Goal: Information Seeking & Learning: Learn about a topic

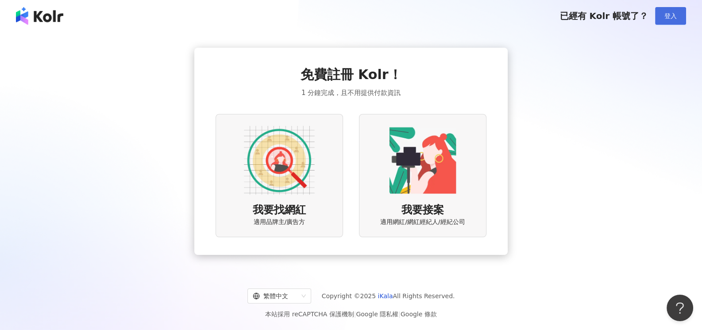
click at [677, 22] on button "登入" at bounding box center [670, 16] width 31 height 18
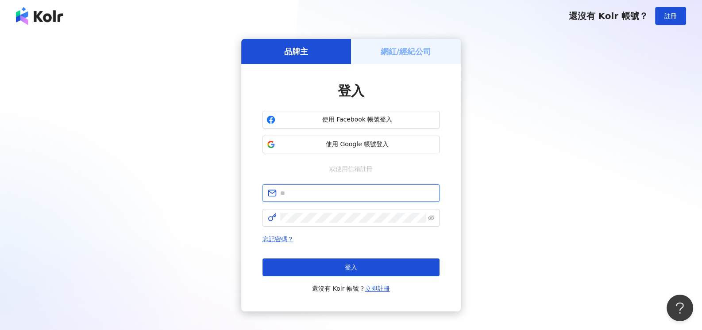
click at [352, 193] on input "text" at bounding box center [357, 193] width 154 height 10
type input "**********"
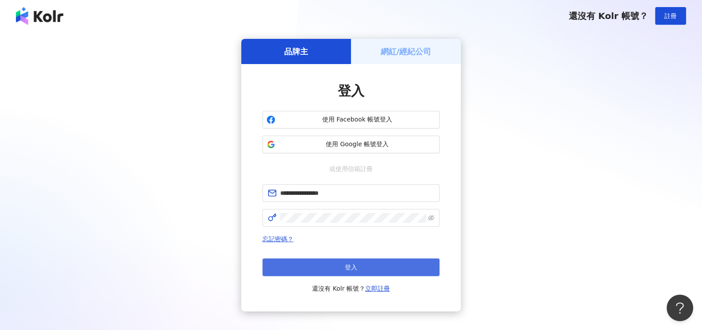
click at [366, 268] on button "登入" at bounding box center [350, 268] width 177 height 18
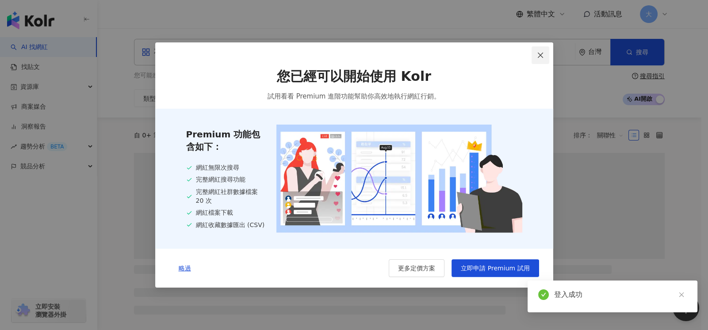
click at [540, 53] on icon "close" at bounding box center [540, 55] width 7 height 7
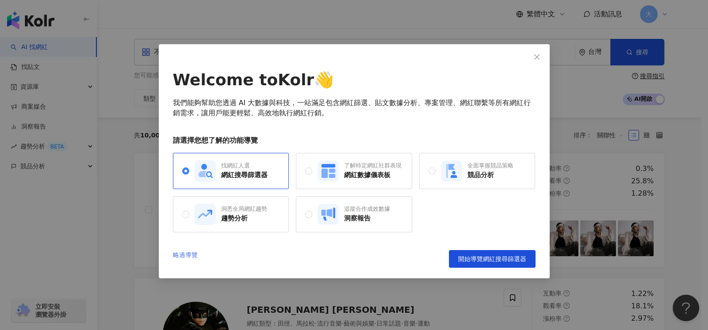
click at [182, 253] on link "略過導覽" at bounding box center [185, 259] width 25 height 18
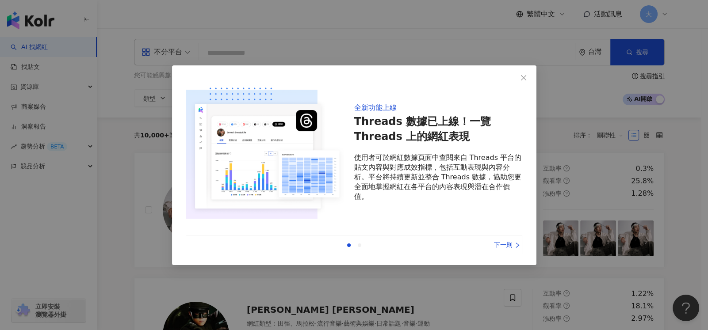
click at [509, 245] on div "下一則" at bounding box center [489, 246] width 66 height 10
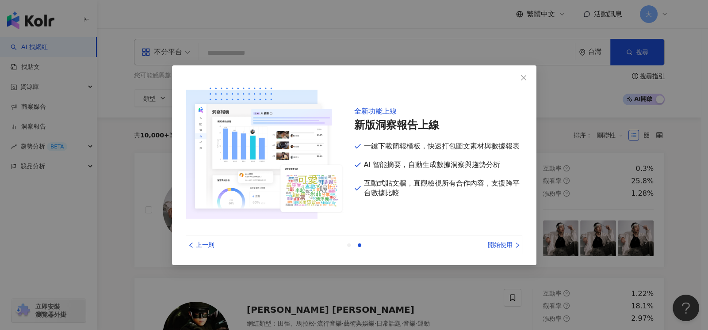
click at [509, 245] on div "開始使用" at bounding box center [489, 246] width 66 height 10
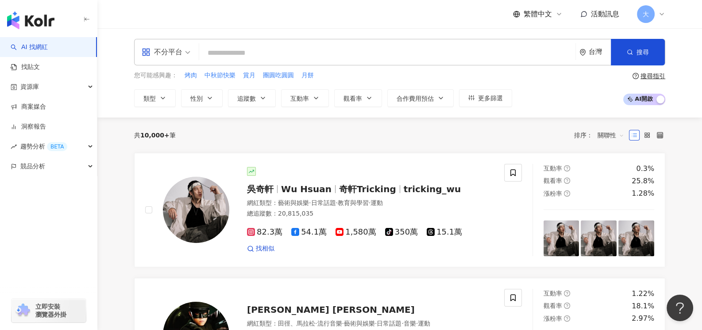
click at [666, 19] on div "繁體中文 活動訊息 大" at bounding box center [399, 14] width 566 height 28
click at [656, 13] on div "大" at bounding box center [651, 14] width 28 height 18
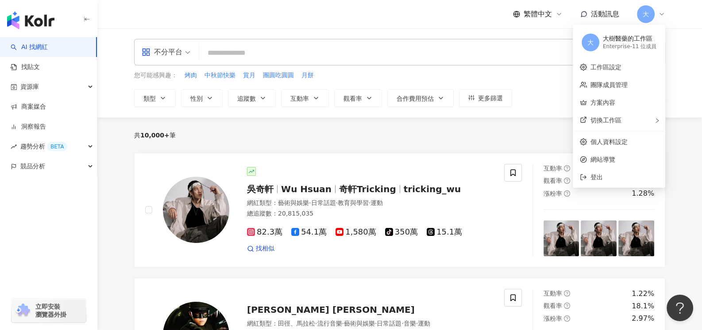
click at [639, 48] on div "Enterprise - 11 位成員" at bounding box center [629, 47] width 54 height 8
click at [613, 83] on link "團隊成員管理" at bounding box center [608, 84] width 37 height 7
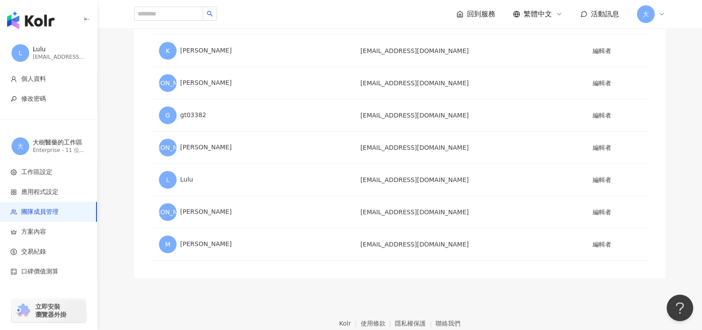
scroll to position [219, 0]
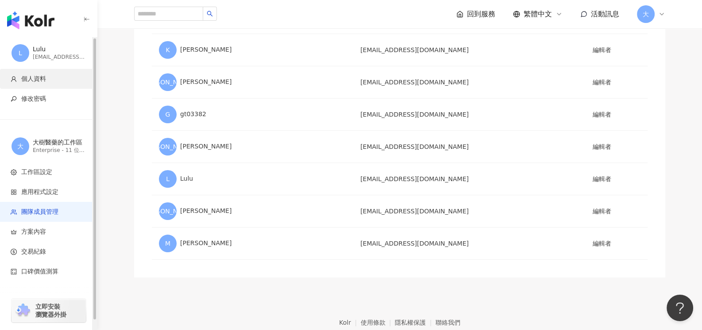
click at [40, 77] on span "個人資料" at bounding box center [33, 79] width 25 height 9
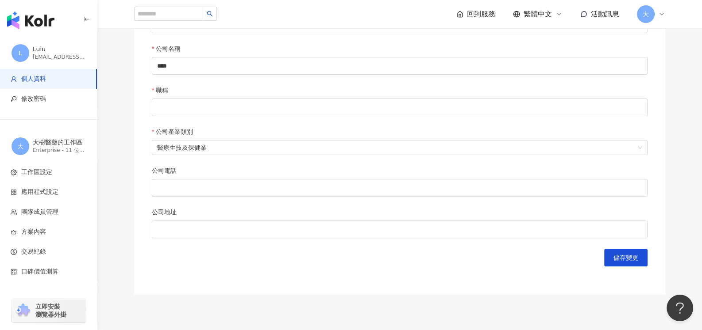
scroll to position [353, 0]
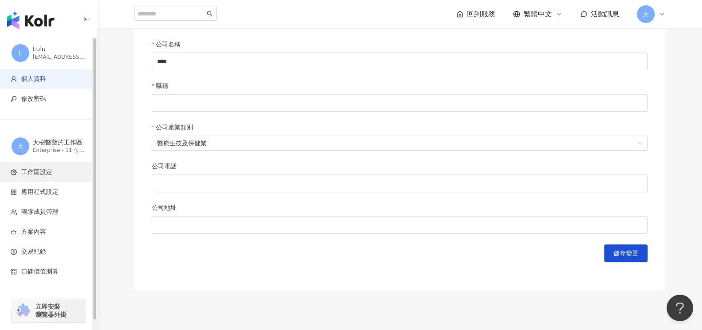
click at [44, 175] on span "工作區設定" at bounding box center [36, 172] width 31 height 9
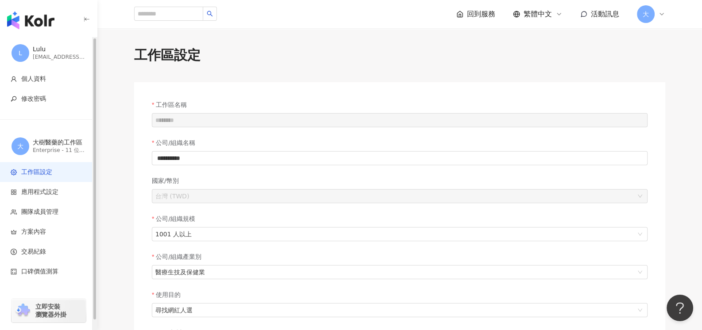
click at [47, 19] on img "button" at bounding box center [30, 21] width 47 height 18
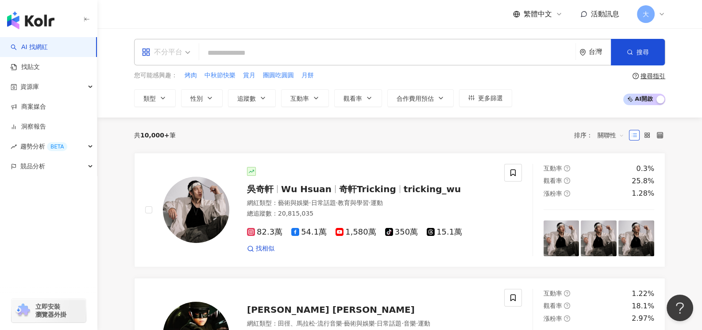
click at [187, 50] on span "不分平台" at bounding box center [166, 52] width 49 height 14
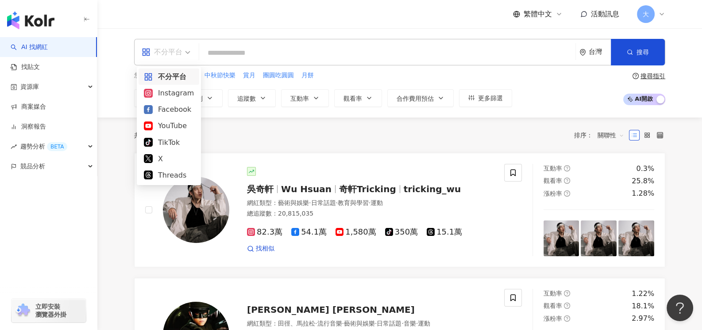
click at [187, 50] on span "不分平台" at bounding box center [166, 52] width 49 height 14
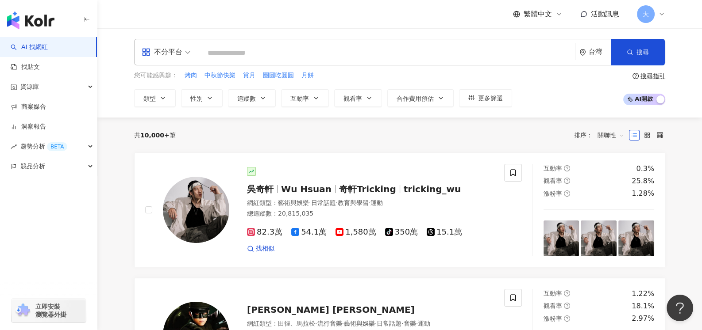
click at [653, 75] on div "搜尋指引" at bounding box center [652, 76] width 25 height 7
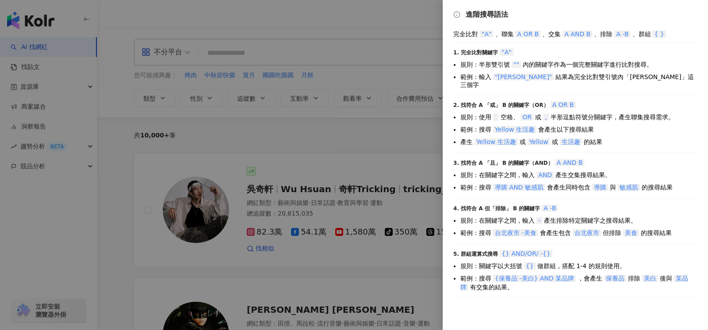
click at [400, 24] on div at bounding box center [354, 165] width 708 height 330
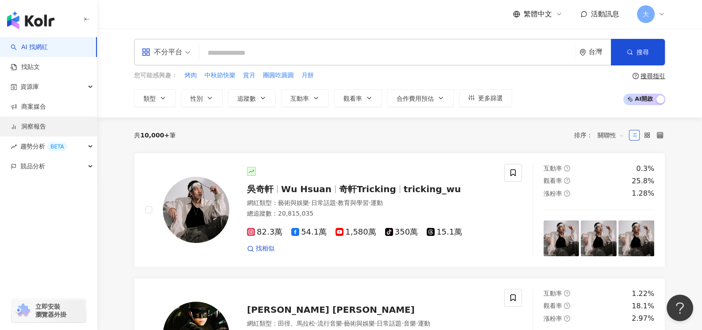
click at [25, 131] on link "洞察報告" at bounding box center [28, 127] width 35 height 9
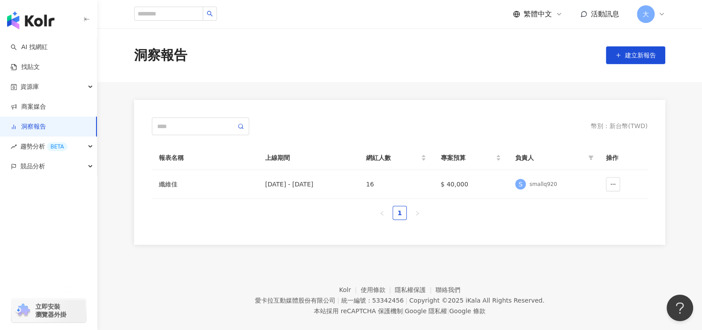
click at [492, 70] on div "洞察報告 建立新報告" at bounding box center [399, 55] width 604 height 54
click at [24, 24] on img "button" at bounding box center [30, 21] width 47 height 18
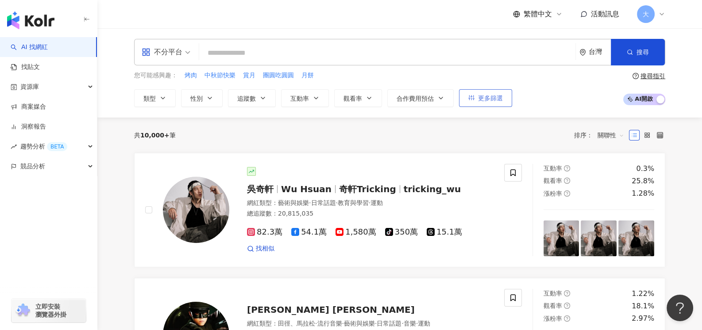
click at [479, 99] on span "更多篩選" at bounding box center [490, 98] width 25 height 7
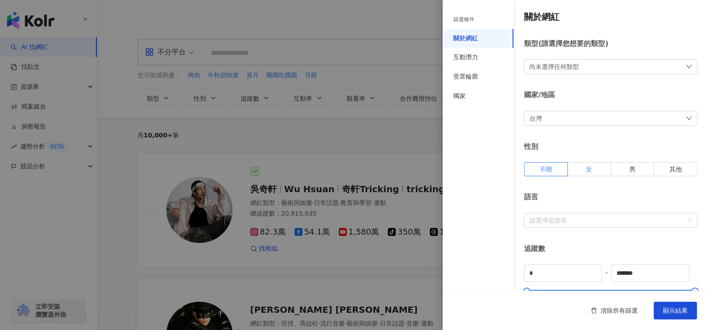
click at [591, 172] on label "女" at bounding box center [589, 169] width 43 height 14
click at [606, 62] on div "尚未選擇任何類型" at bounding box center [610, 66] width 173 height 15
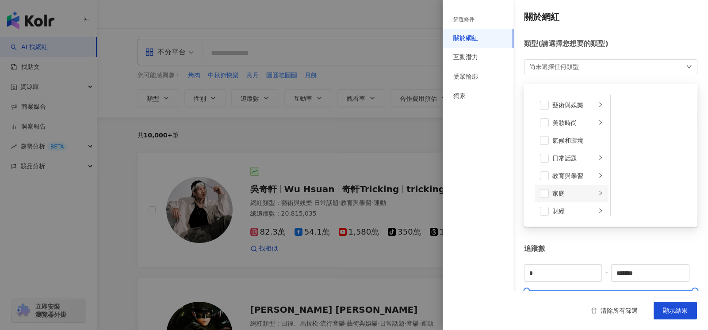
click at [593, 190] on li "家庭" at bounding box center [572, 194] width 74 height 18
click at [622, 107] on span at bounding box center [622, 105] width 9 height 9
click at [618, 121] on span at bounding box center [622, 123] width 9 height 9
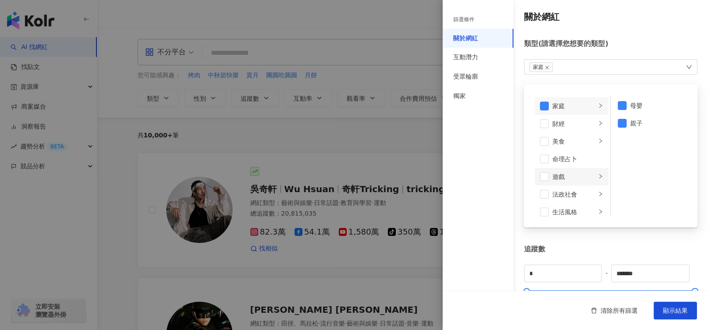
scroll to position [176, 0]
click at [598, 122] on icon "right" at bounding box center [600, 123] width 5 height 5
click at [595, 68] on div "家庭 藝術與娛樂 美妝時尚 氣候和環境 日常話題 教育與學習 家庭 財經 美食 命理占卜 遊戲 法政社會 生活風格 影視娛樂 醫療與健康 寵物 攝影 感情 宗…" at bounding box center [610, 66] width 173 height 15
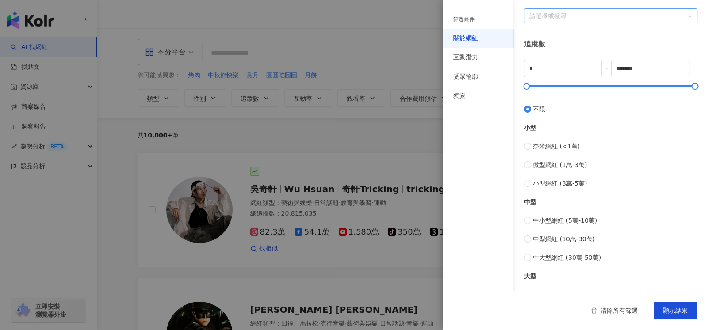
scroll to position [221, 0]
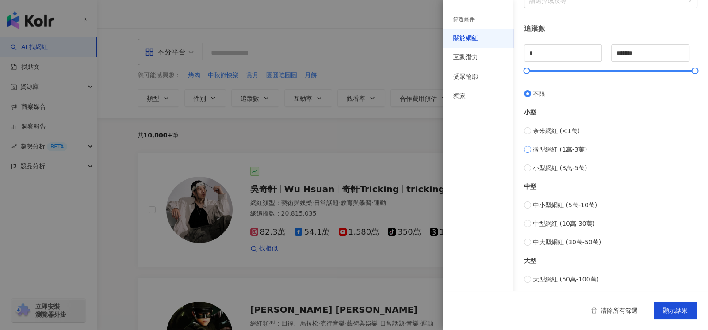
click at [537, 145] on span "微型網紅 (1萬-3萬)" at bounding box center [560, 150] width 54 height 10
type input "*****"
click at [537, 164] on span "小型網紅 (3萬-5萬)" at bounding box center [560, 168] width 54 height 10
type input "*****"
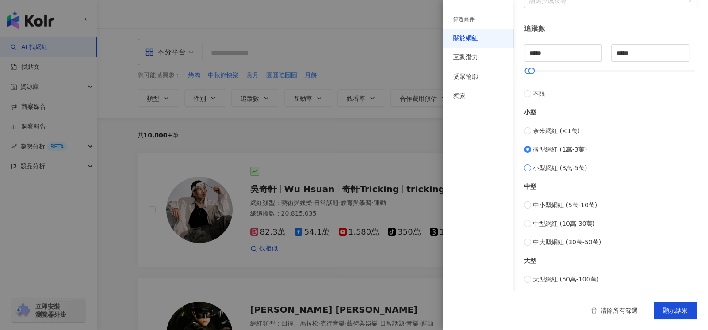
type input "*****"
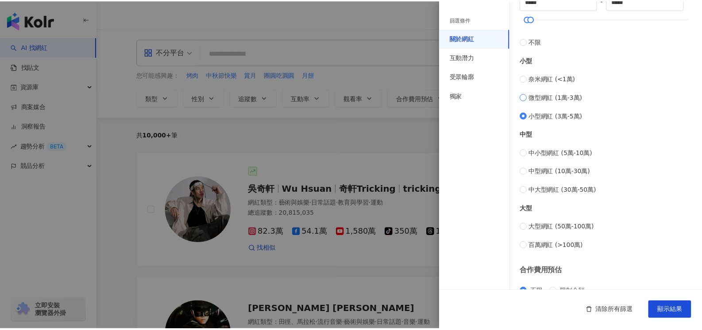
scroll to position [337, 0]
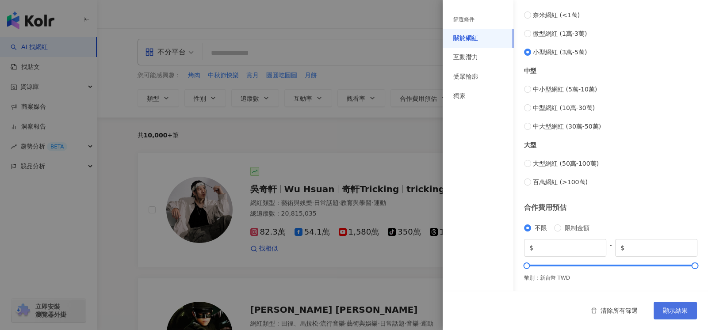
click at [679, 308] on span "顯示結果" at bounding box center [675, 310] width 25 height 7
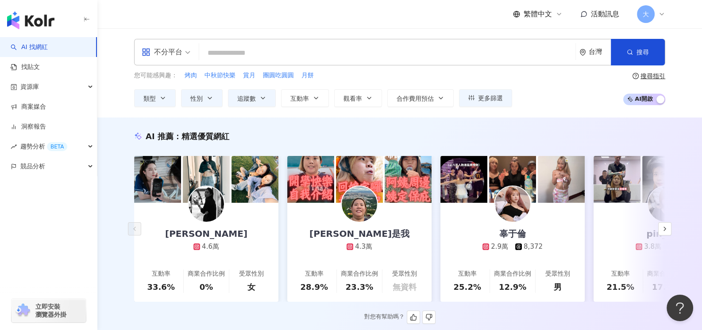
click at [262, 54] on input "search" at bounding box center [387, 53] width 369 height 17
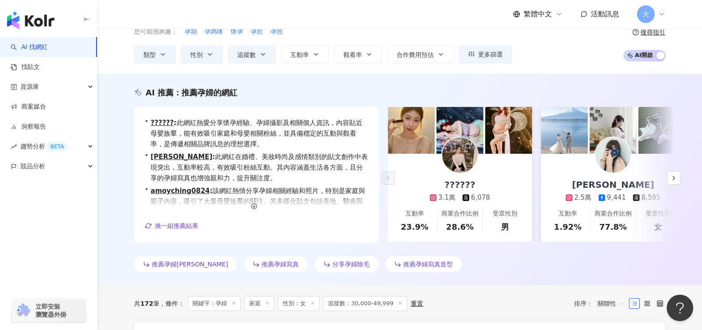
scroll to position [44, 0]
type input "**"
click at [672, 177] on icon "button" at bounding box center [673, 178] width 7 height 7
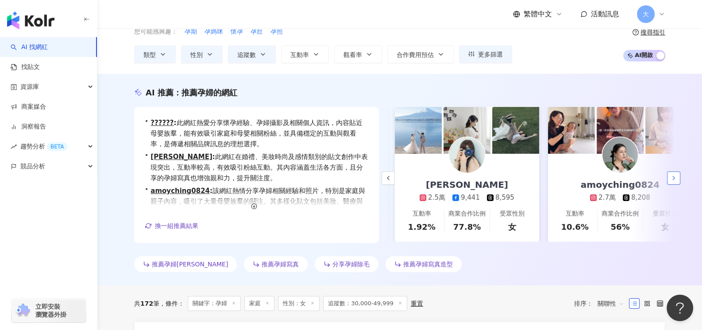
scroll to position [0, 153]
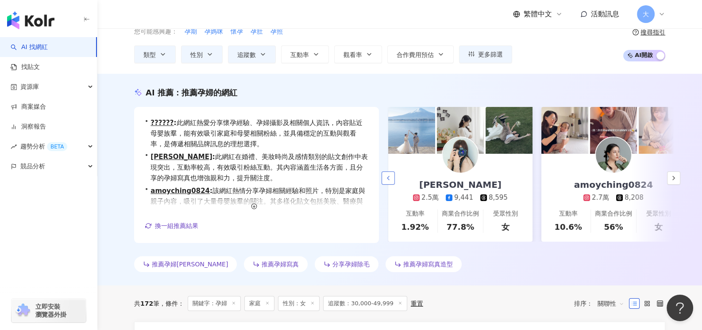
click at [387, 181] on button "button" at bounding box center [387, 178] width 13 height 13
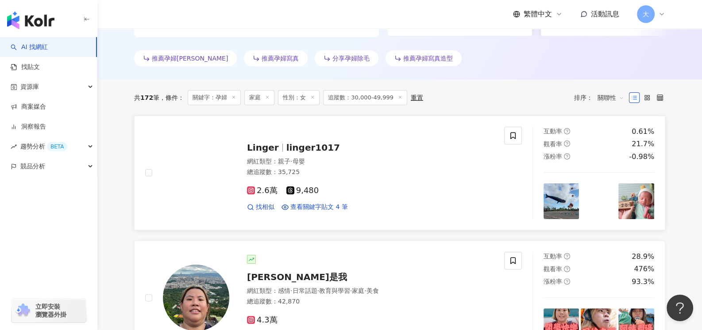
scroll to position [265, 0]
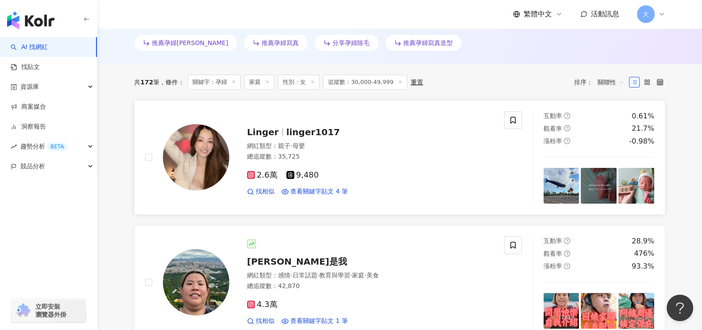
click at [311, 132] on span "linger1017" at bounding box center [313, 132] width 54 height 11
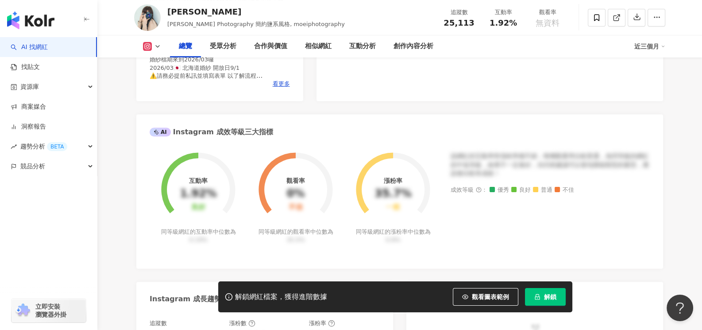
scroll to position [176, 0]
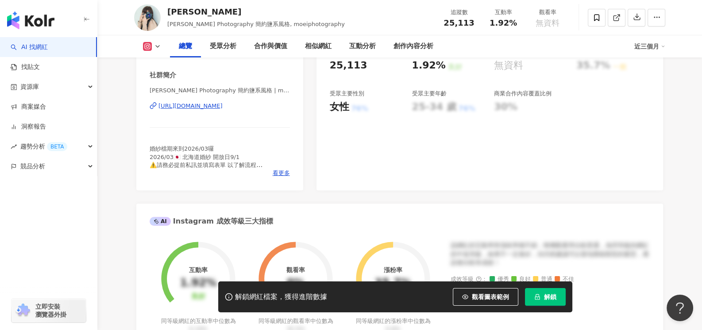
click at [222, 108] on div "https://www.instagram.com/moeiphotography/" at bounding box center [190, 106] width 64 height 8
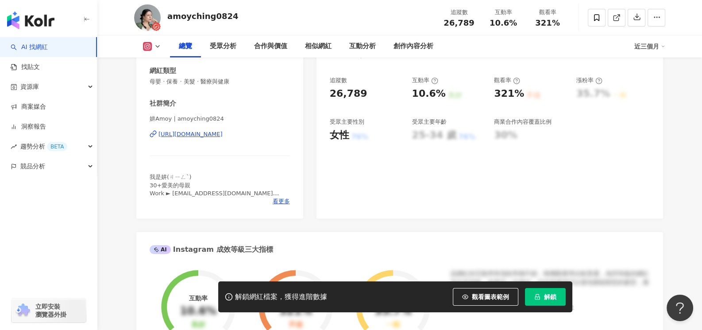
scroll to position [44, 0]
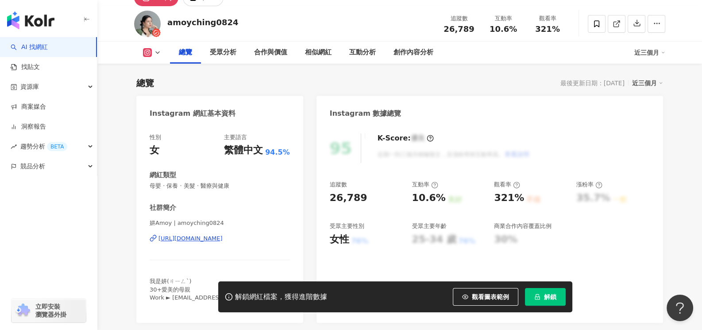
click at [150, 52] on rect at bounding box center [147, 53] width 7 height 7
click at [222, 236] on div "https://www.instagram.com/amoyching0824/" at bounding box center [190, 239] width 64 height 8
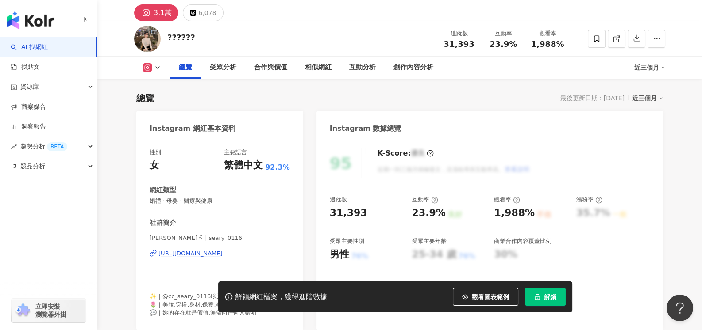
scroll to position [44, 0]
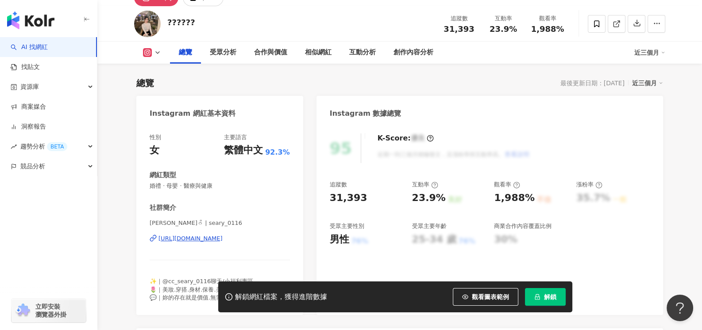
click at [218, 238] on div "https://www.instagram.com/seary_0116/" at bounding box center [190, 239] width 64 height 8
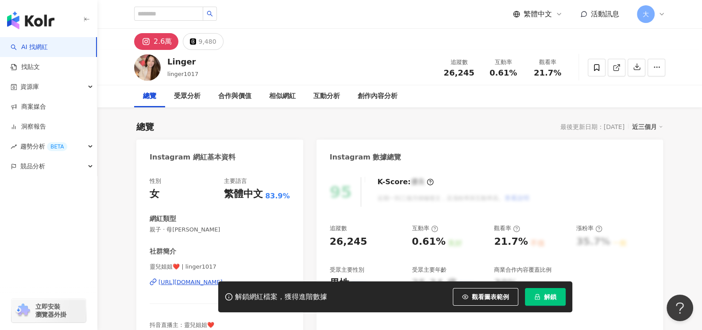
click at [640, 16] on span "大" at bounding box center [646, 14] width 18 height 18
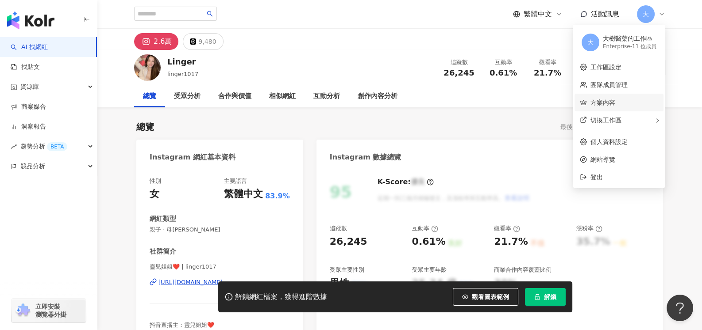
click at [605, 104] on link "方案內容" at bounding box center [602, 102] width 25 height 7
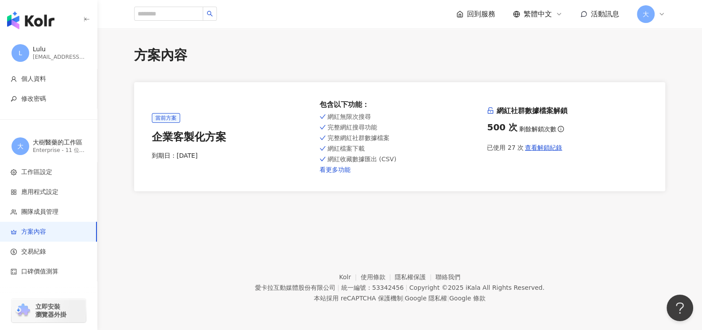
click at [342, 169] on link "看更多功能" at bounding box center [399, 169] width 161 height 7
click at [541, 149] on span "查看解鎖紀錄" at bounding box center [543, 147] width 37 height 7
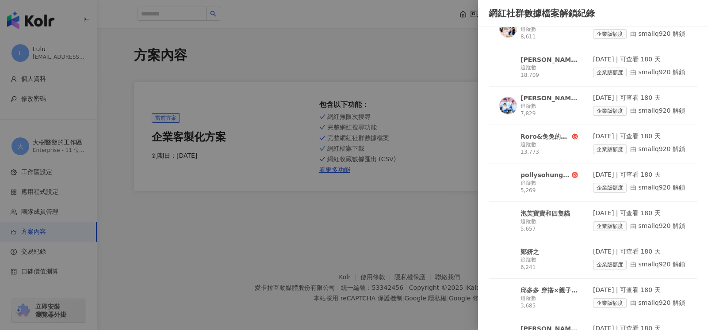
scroll to position [88, 0]
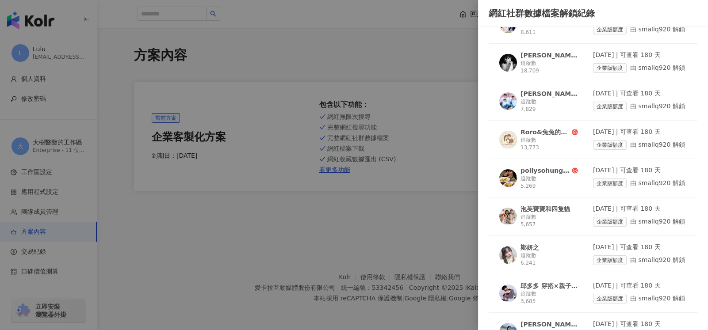
click at [551, 207] on div "泡芙寶寶和四隻貓" at bounding box center [546, 209] width 50 height 9
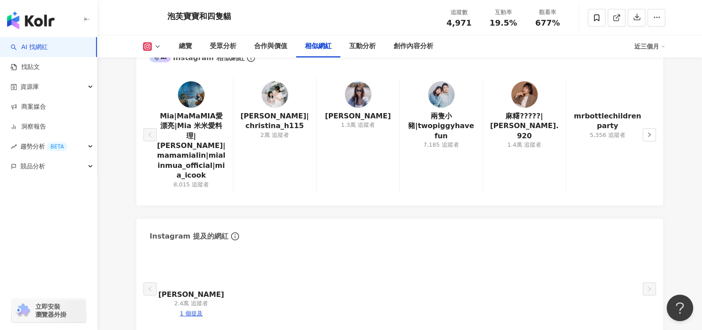
scroll to position [1504, 0]
click at [611, 96] on img at bounding box center [607, 95] width 27 height 27
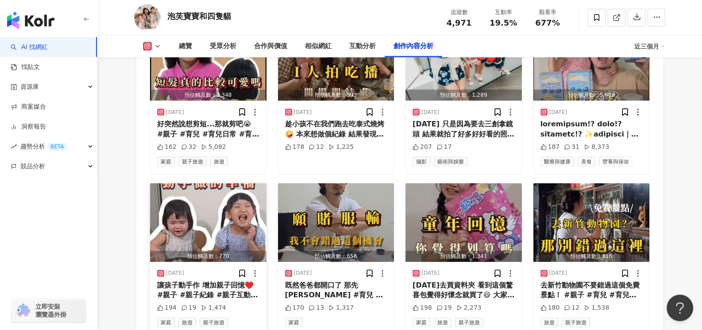
scroll to position [2831, 0]
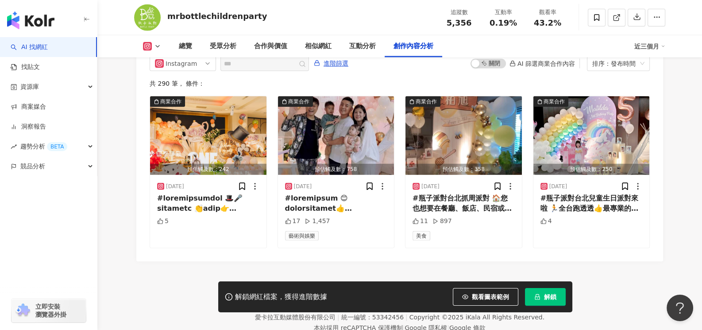
scroll to position [2766, 0]
